Goal: Transaction & Acquisition: Download file/media

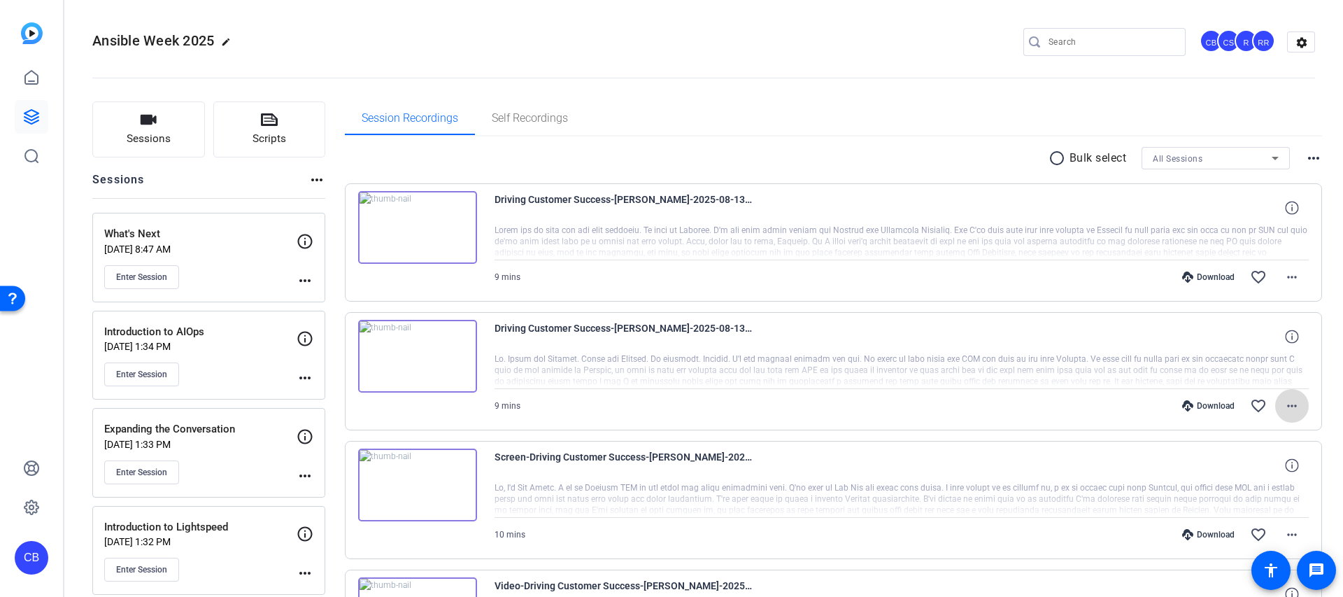
click at [1288, 404] on mat-icon "more_horiz" at bounding box center [1292, 405] width 17 height 17
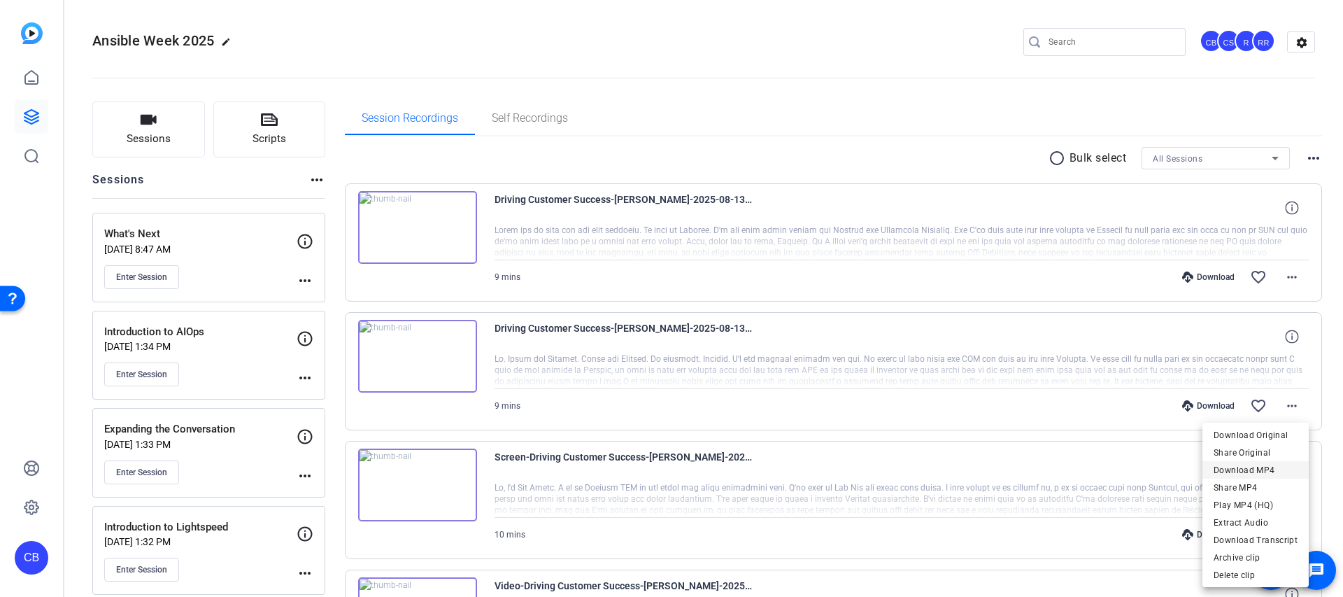
click at [1250, 470] on span "Download MP4" at bounding box center [1256, 470] width 84 height 17
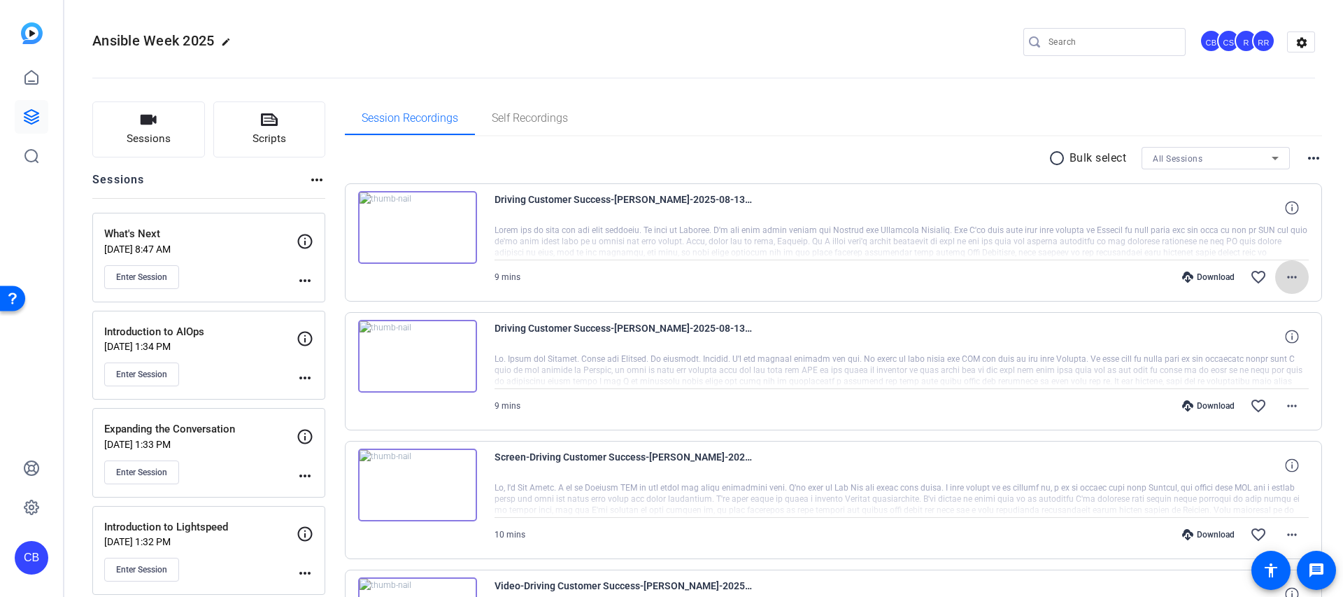
click at [1293, 271] on mat-icon "more_horiz" at bounding box center [1292, 277] width 17 height 17
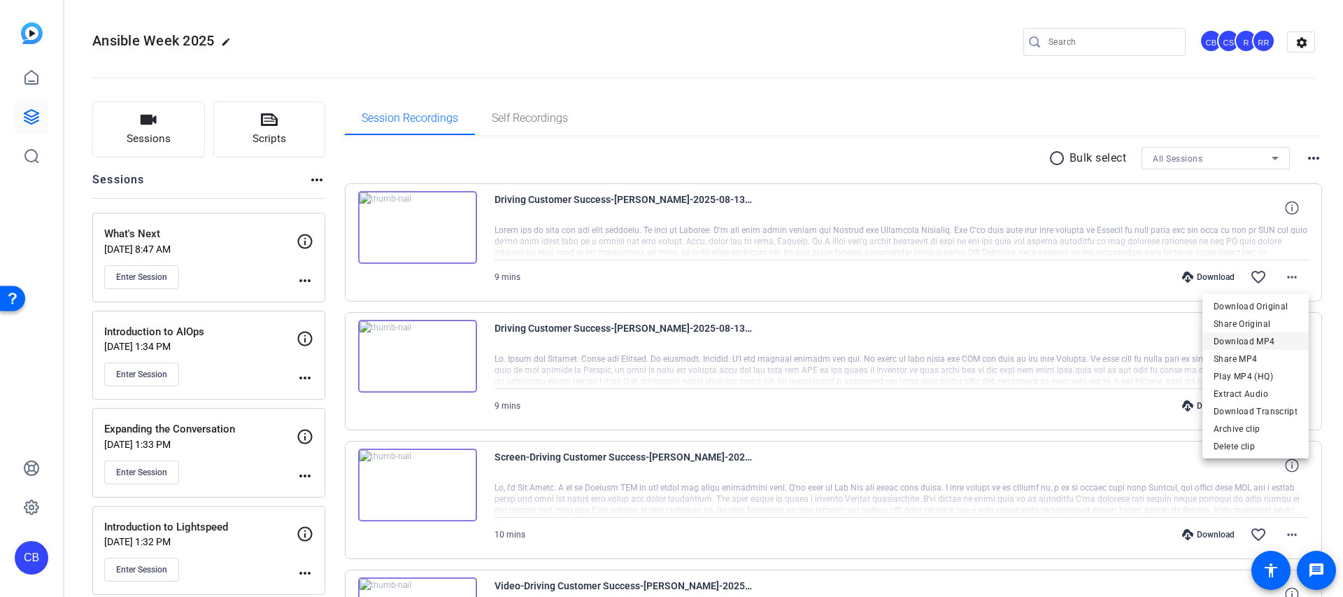
click at [1263, 346] on span "Download MP4" at bounding box center [1256, 341] width 84 height 17
